Goal: Check status

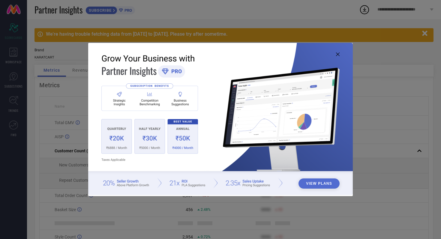
click at [338, 56] on icon at bounding box center [338, 55] width 4 height 4
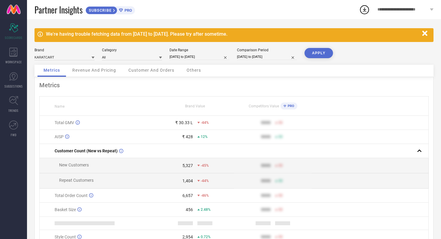
select select "7"
select select "2025"
select select "8"
select select "2025"
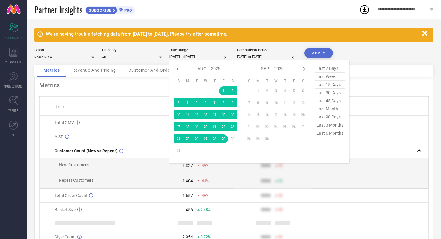
click at [216, 59] on input "[DATE] to [DATE]" at bounding box center [200, 57] width 60 height 6
click at [215, 13] on div "Partner Insights SUBSCRIBE PRO" at bounding box center [197, 9] width 325 height 19
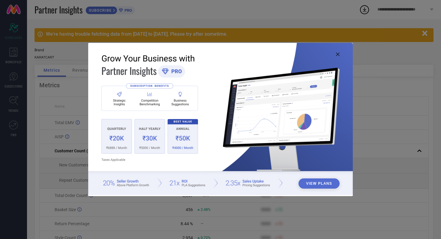
click at [338, 54] on icon at bounding box center [338, 55] width 4 height 4
